Goal: Obtain resource: Download file/media

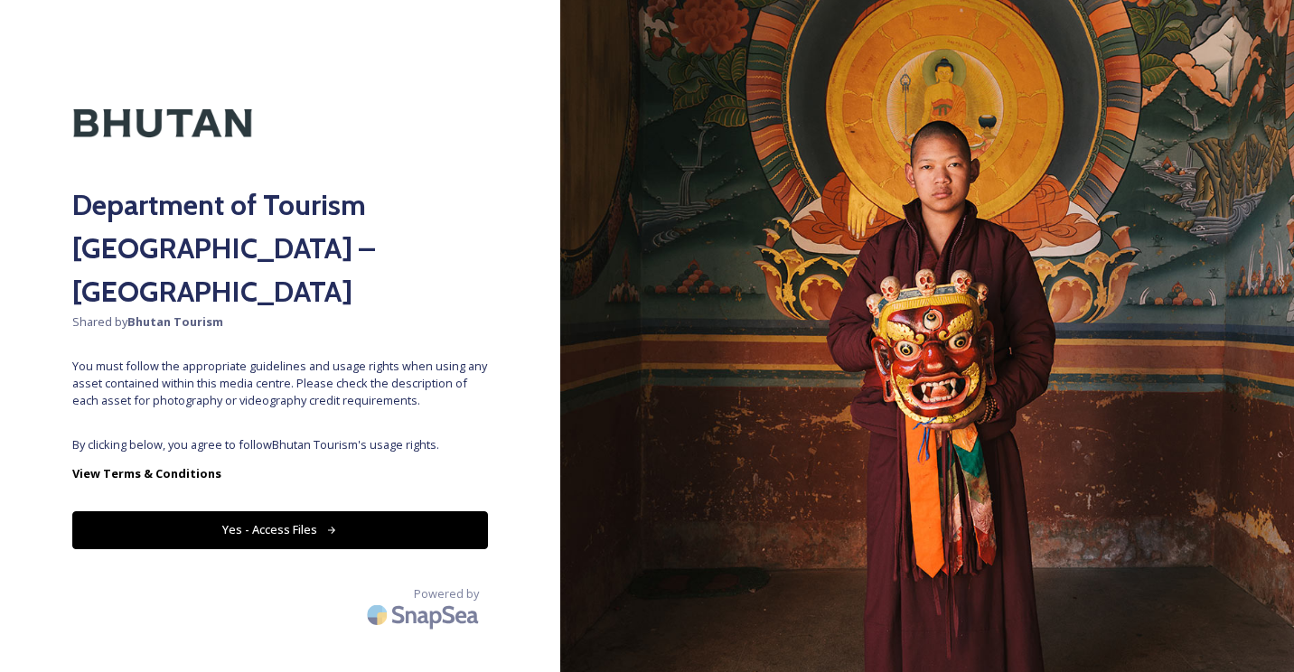
click at [143, 511] on button "Yes - Access Files" at bounding box center [280, 529] width 416 height 37
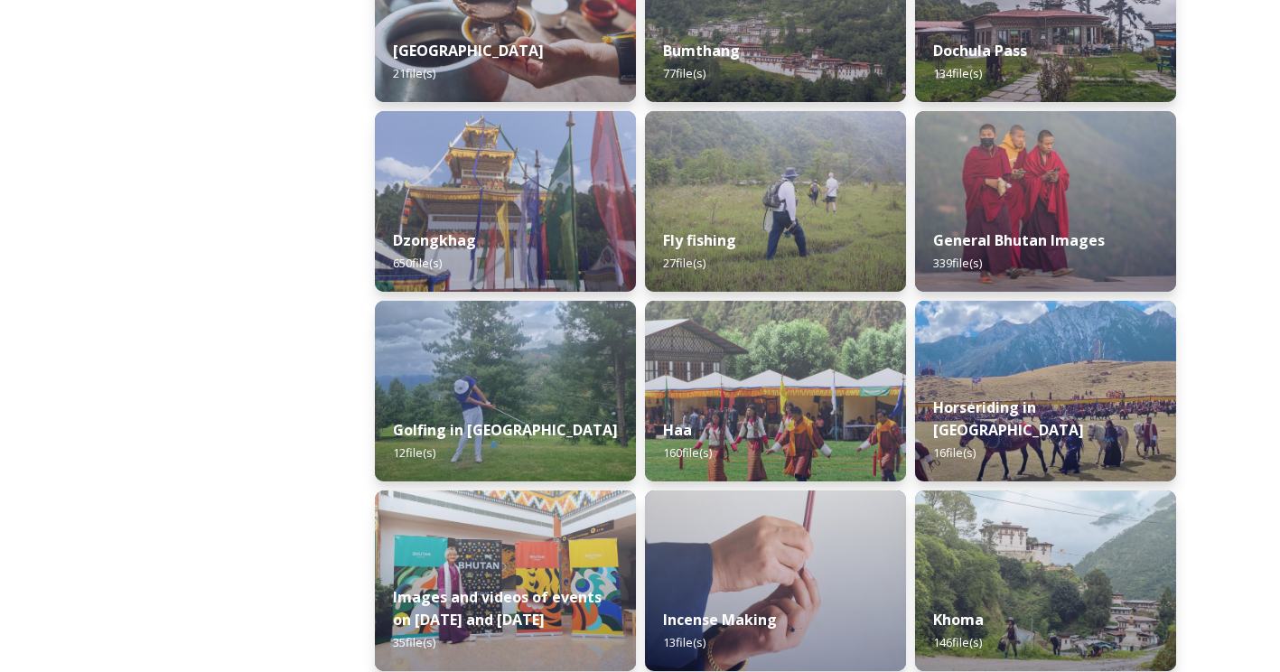
scroll to position [748, 0]
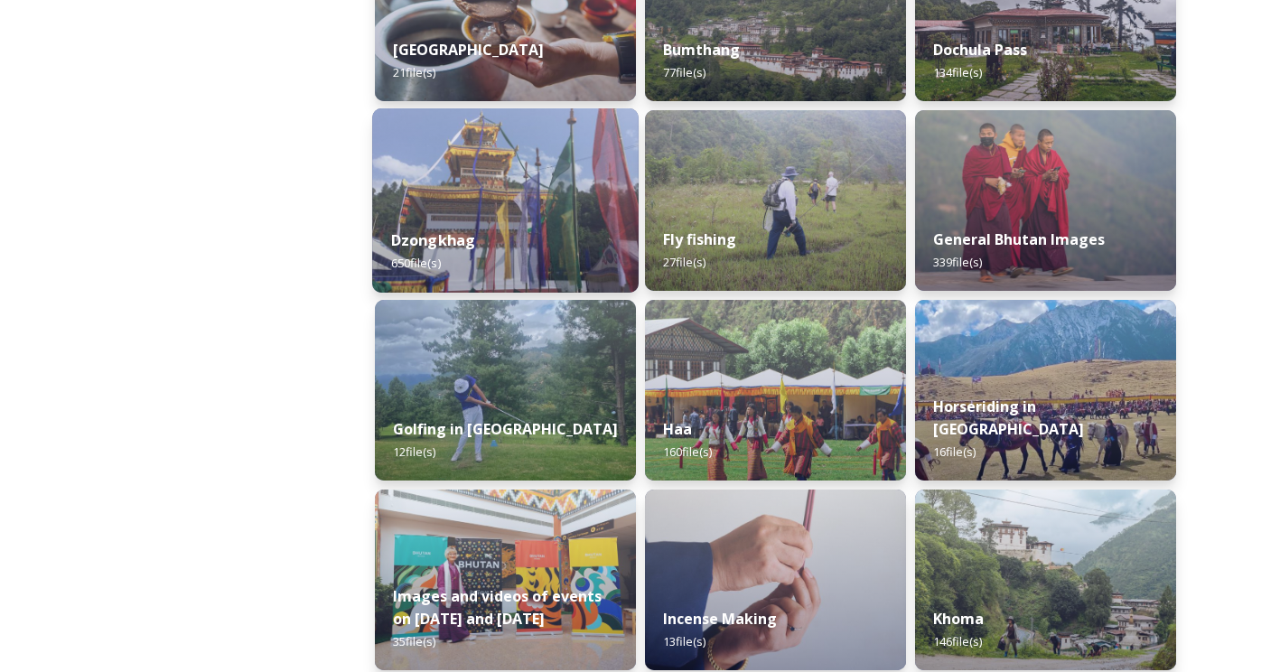
click at [464, 220] on div "Dzongkhag 650 file(s)" at bounding box center [505, 252] width 267 height 82
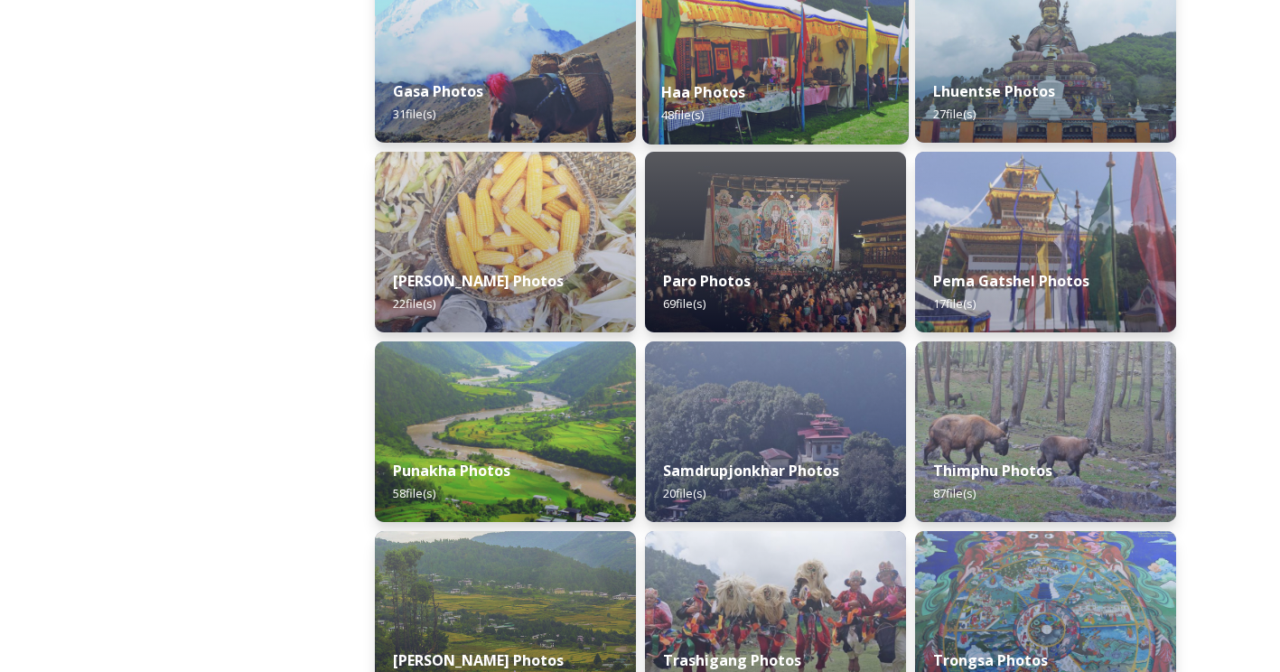
scroll to position [518, 0]
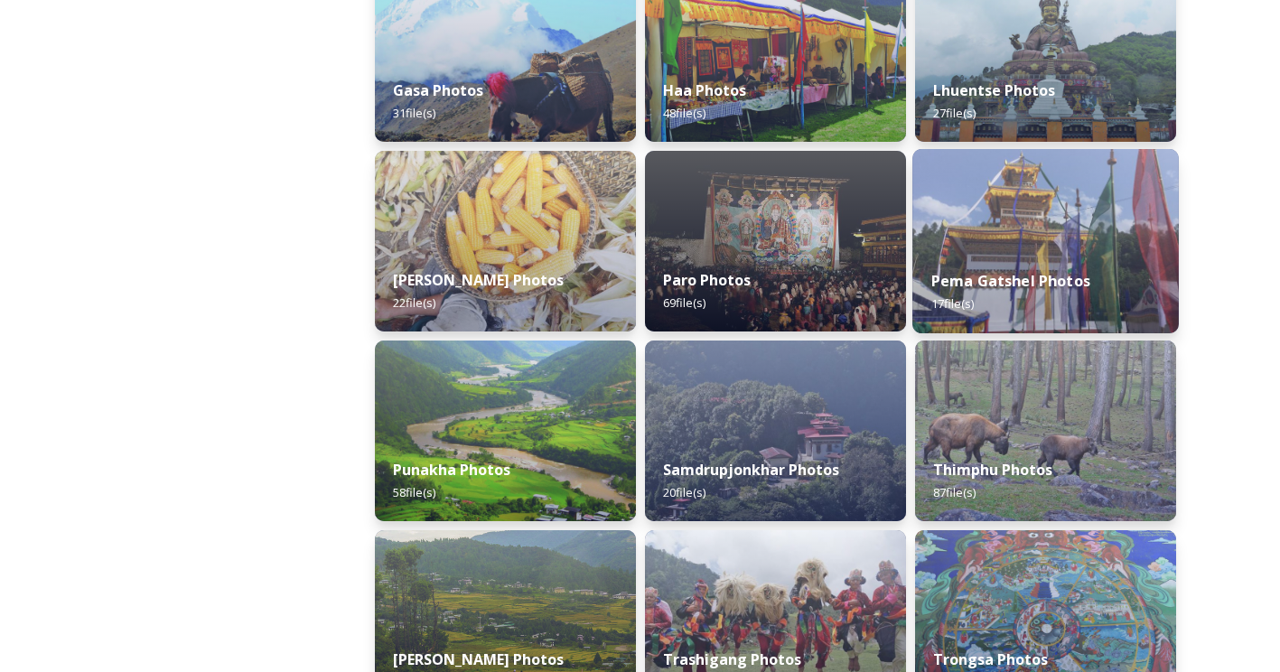
click at [1106, 202] on img at bounding box center [1046, 241] width 267 height 184
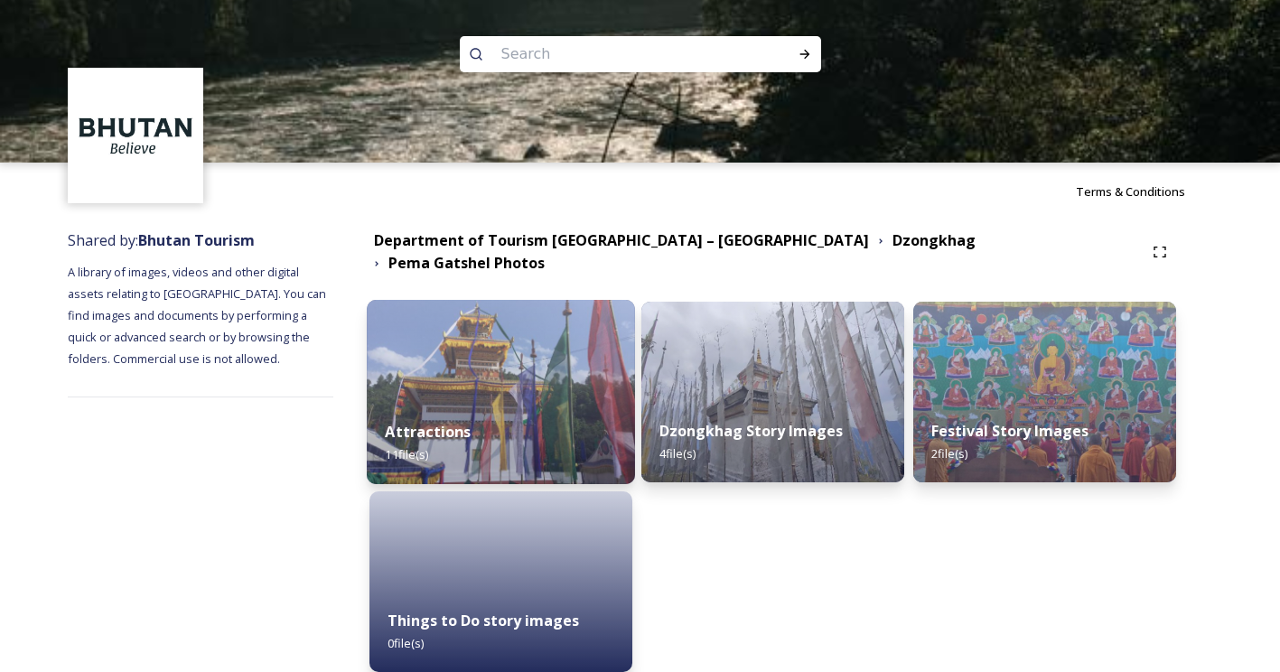
click at [525, 419] on div "Attractions 11 file(s)" at bounding box center [501, 443] width 268 height 82
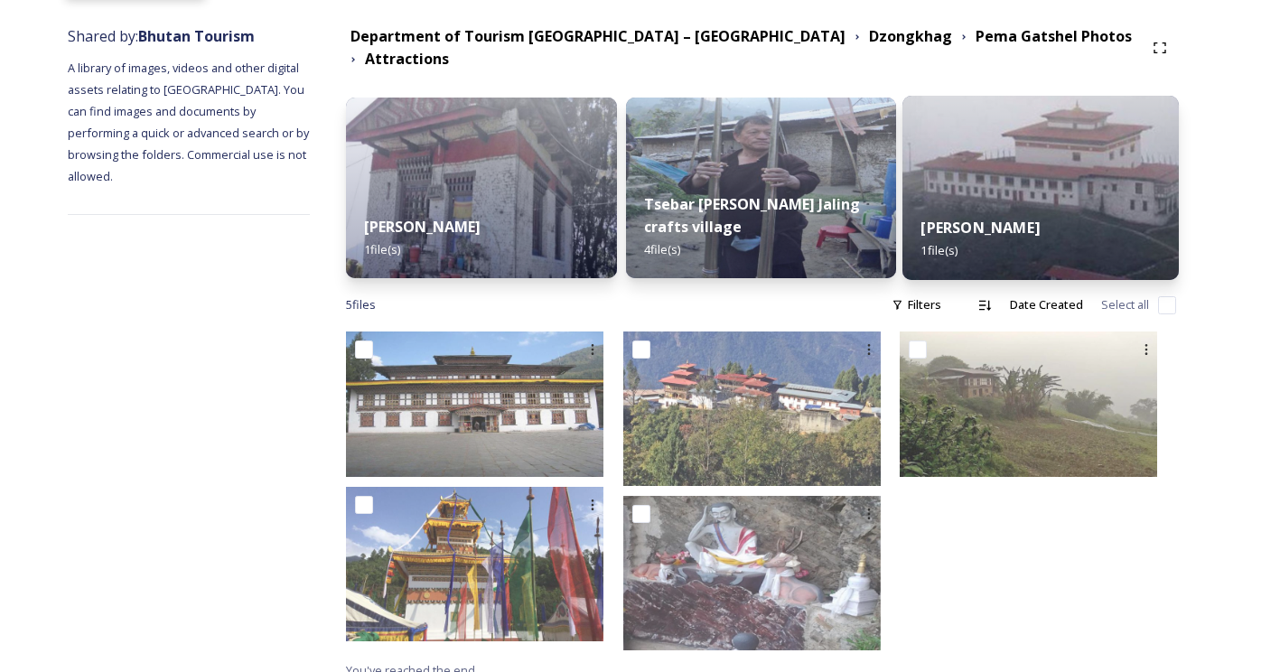
scroll to position [47, 0]
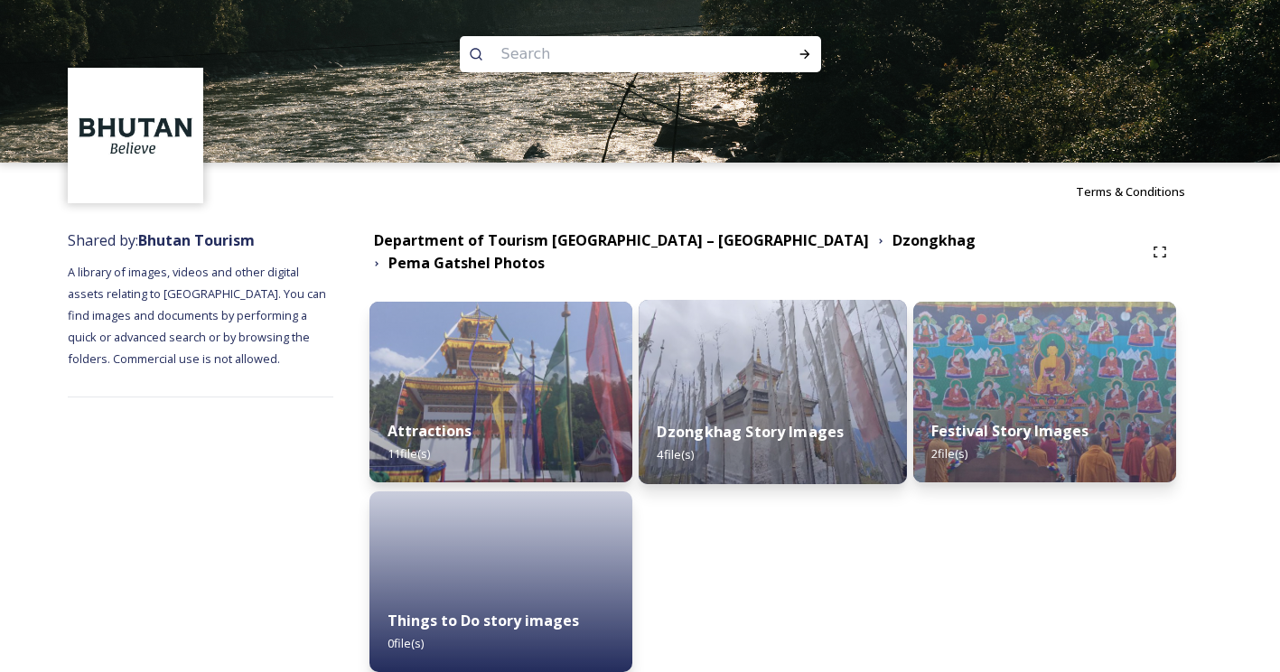
click at [809, 347] on img at bounding box center [773, 392] width 268 height 184
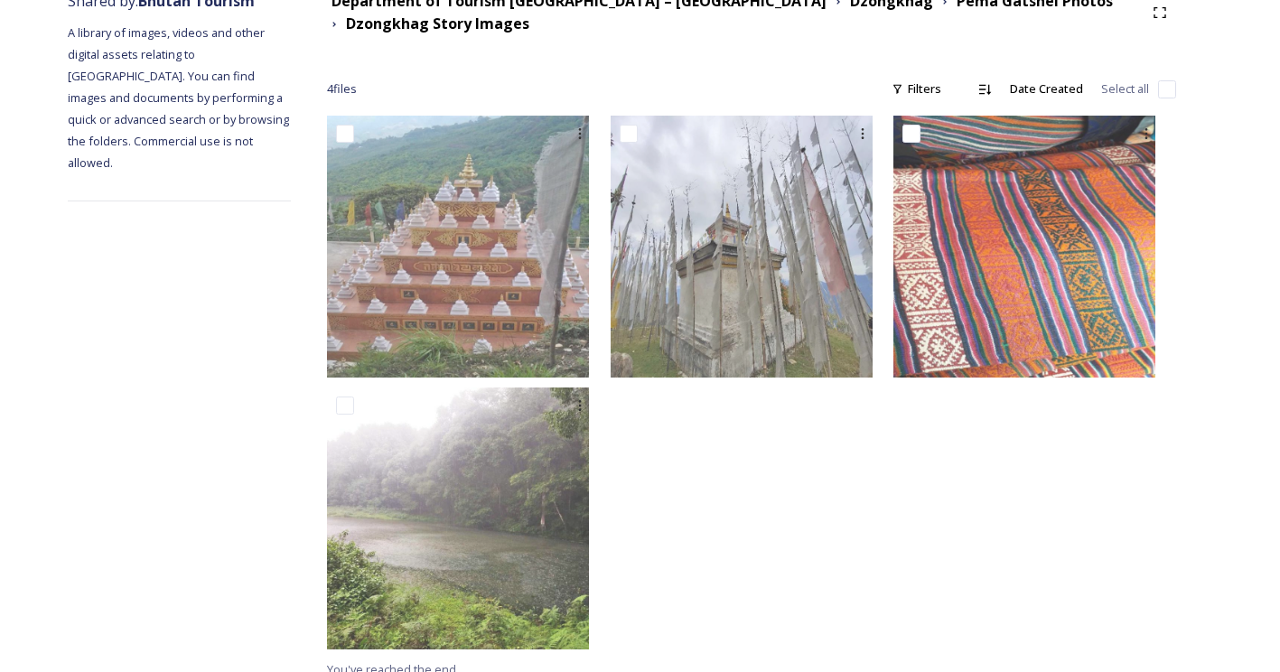
scroll to position [256, 0]
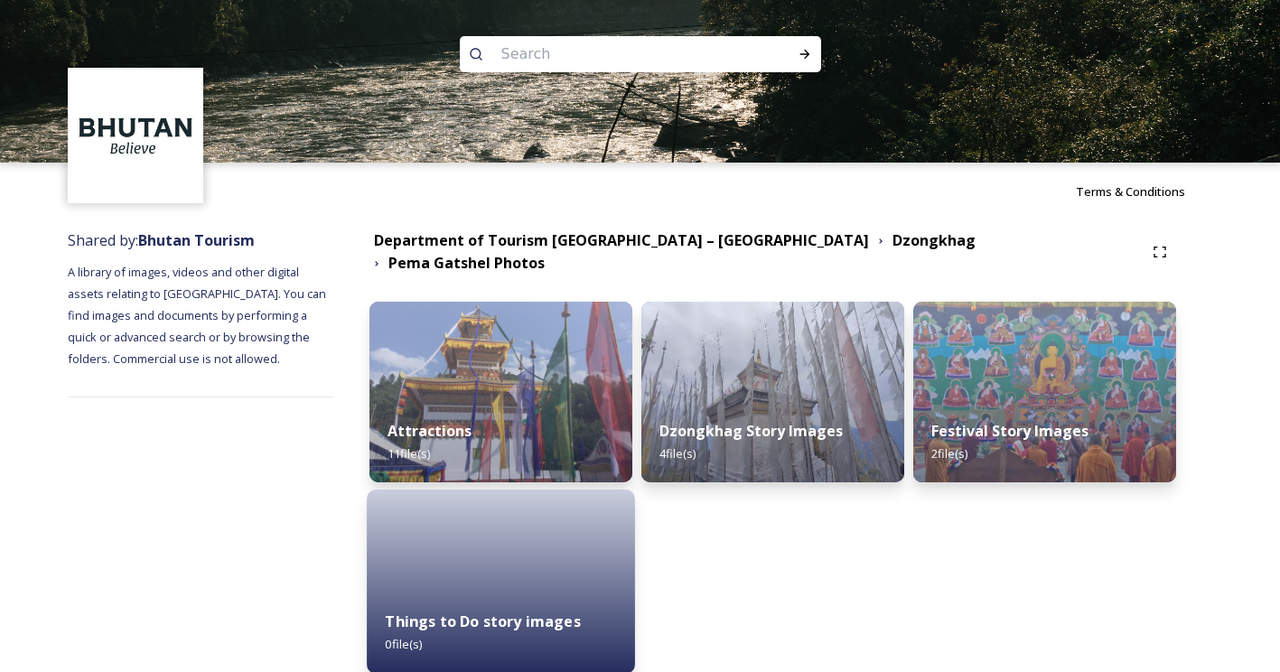
click at [573, 629] on div "Things to Do story images 0 file(s)" at bounding box center [501, 633] width 268 height 82
